Goal: Information Seeking & Learning: Find specific fact

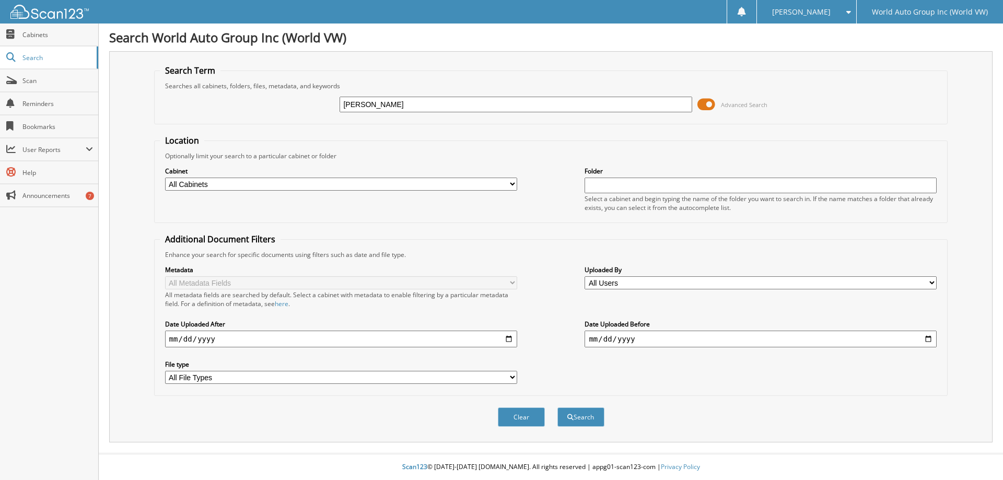
type input "[PERSON_NAME]"
click at [557, 407] on button "Search" at bounding box center [580, 416] width 47 height 19
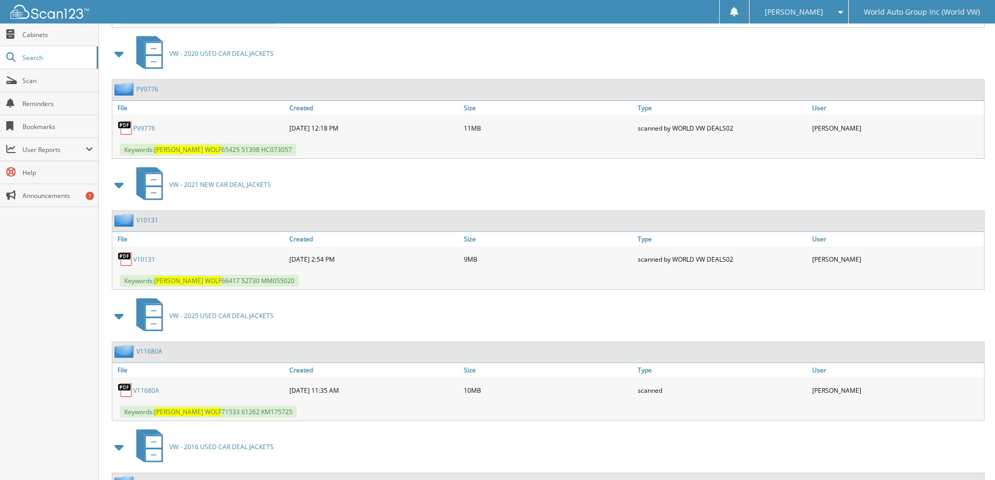
scroll to position [625, 0]
click at [148, 398] on div "V11680A" at bounding box center [199, 390] width 174 height 21
click at [151, 393] on link "V11680A" at bounding box center [146, 390] width 26 height 9
